Goal: Task Accomplishment & Management: Use online tool/utility

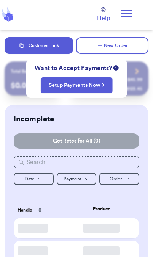
checkbox input "true"
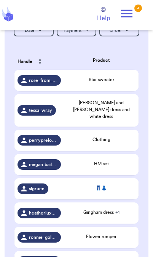
scroll to position [150, 0]
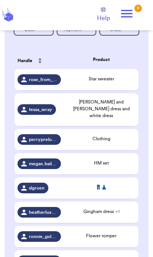
click at [115, 162] on div "HM set" at bounding box center [101, 163] width 68 height 7
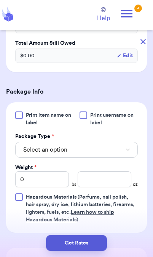
scroll to position [256, 0]
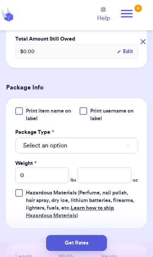
click at [128, 145] on icon "button" at bounding box center [128, 146] width 4 height 2
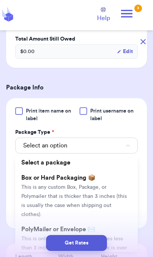
click at [123, 240] on div "Get Rates" at bounding box center [76, 243] width 140 height 16
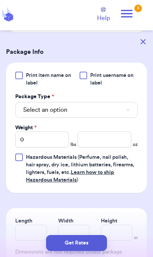
scroll to position [298, 0]
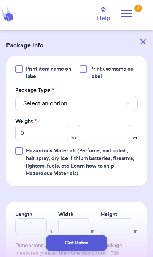
click at [123, 101] on button "Select an option" at bounding box center [76, 104] width 122 height 16
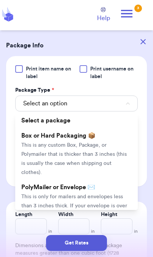
click at [104, 191] on li "PolyMailer or Envelope ✉️ This is only for mailers and envelopes less than 3 in…" at bounding box center [76, 206] width 122 height 52
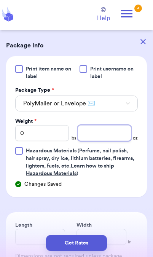
click at [114, 133] on input "number" at bounding box center [104, 133] width 54 height 16
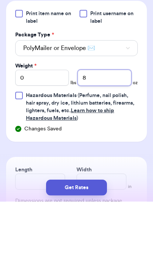
type input "8"
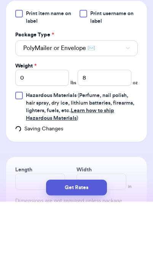
scroll to position [31, 0]
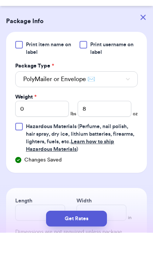
click at [62, 244] on button "Get Rates" at bounding box center [76, 243] width 61 height 16
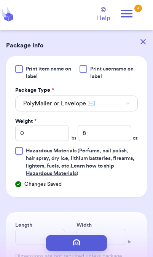
scroll to position [0, 0]
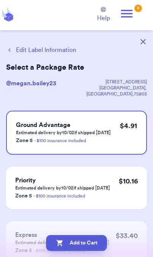
click at [66, 48] on button "Edit Label Information" at bounding box center [41, 50] width 70 height 9
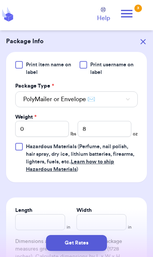
scroll to position [305, 0]
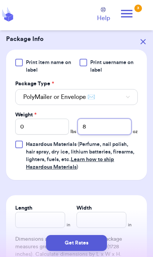
click at [120, 130] on input "8" at bounding box center [104, 127] width 54 height 16
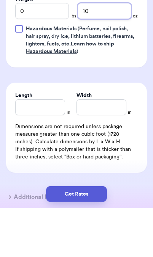
scroll to position [403, 0]
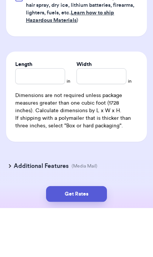
type input "10"
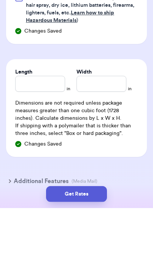
click at [95, 244] on button "Get Rates" at bounding box center [76, 243] width 61 height 16
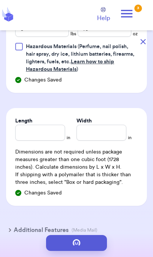
scroll to position [0, 0]
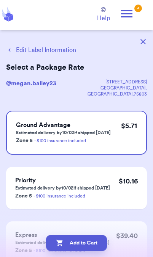
click at [47, 51] on button "Edit Label Information" at bounding box center [41, 50] width 70 height 9
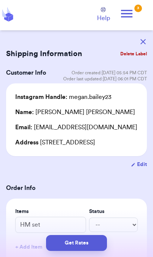
click at [140, 38] on button "button" at bounding box center [142, 41] width 17 height 17
